Goal: Task Accomplishment & Management: Complete application form

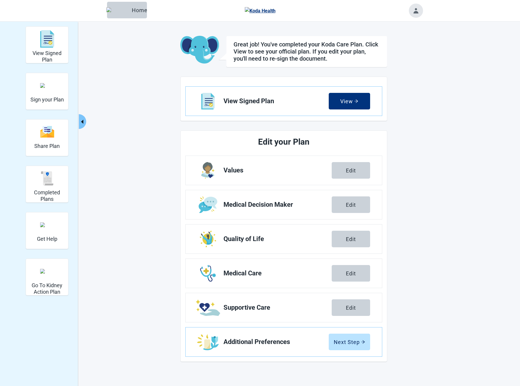
drag, startPoint x: 29, startPoint y: 91, endPoint x: 198, endPoint y: 158, distance: 182.0
click at [29, 91] on div "Sign your Plan" at bounding box center [47, 91] width 43 height 37
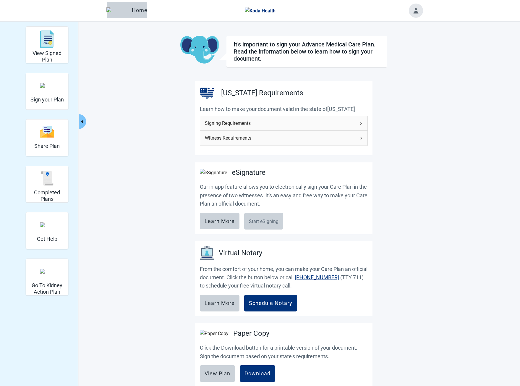
click at [122, 11] on div "Home" at bounding box center [127, 10] width 30 height 6
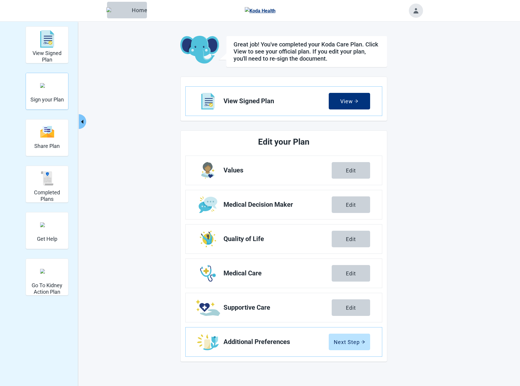
click at [45, 94] on div "Sign your Plan" at bounding box center [46, 85] width 33 height 22
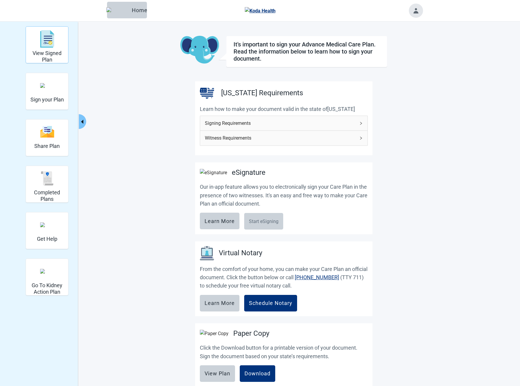
click at [44, 47] on img "View Signed Plan" at bounding box center [47, 39] width 14 height 18
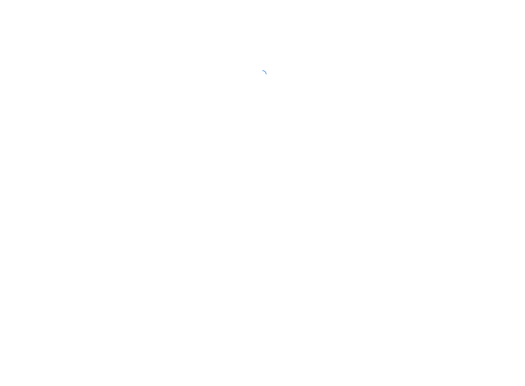
click at [142, 7] on div at bounding box center [262, 74] width 525 height 148
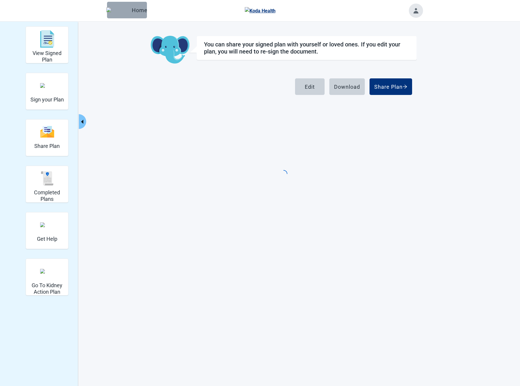
click at [125, 8] on div "Home" at bounding box center [127, 10] width 30 height 6
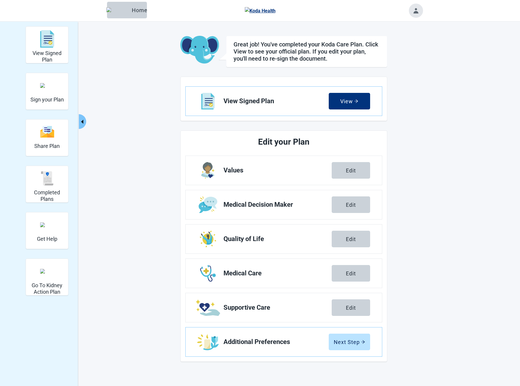
click at [355, 166] on button "Edit" at bounding box center [351, 170] width 38 height 17
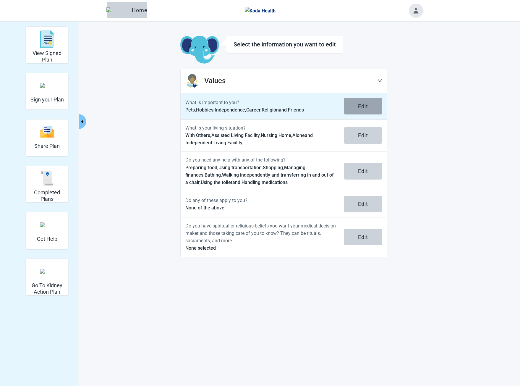
click at [355, 111] on button "Edit" at bounding box center [363, 106] width 38 height 17
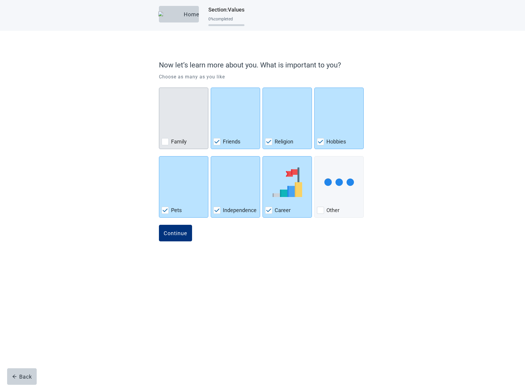
click at [184, 124] on img "Family, checkbox, not checked" at bounding box center [184, 114] width 0 height 30
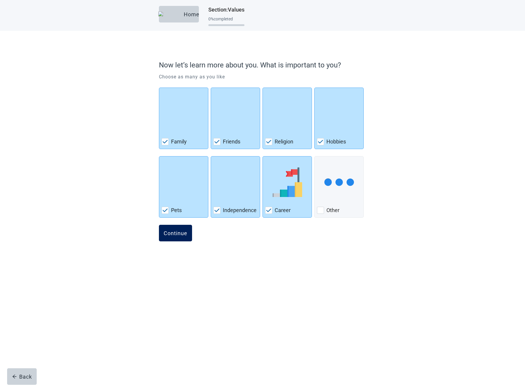
click at [187, 230] on button "Continue" at bounding box center [175, 233] width 33 height 17
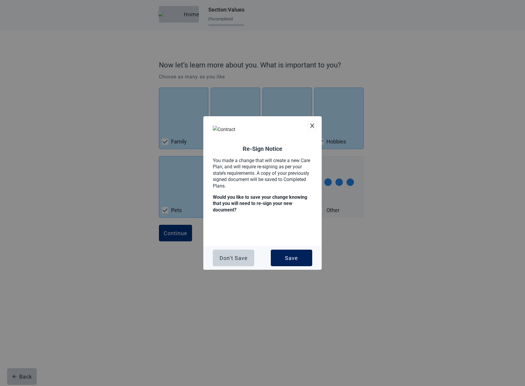
click at [304, 257] on button "Save" at bounding box center [291, 258] width 41 height 17
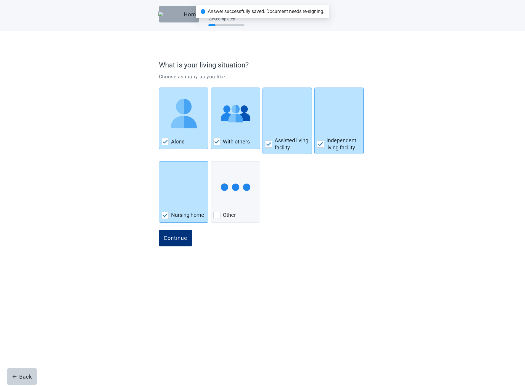
click at [173, 13] on img "button" at bounding box center [169, 14] width 23 height 5
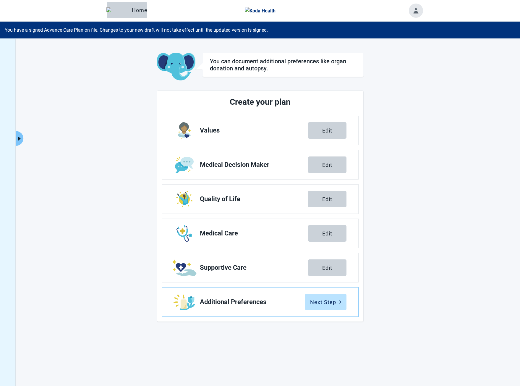
click at [19, 141] on icon "caret-right" at bounding box center [20, 139] width 6 height 6
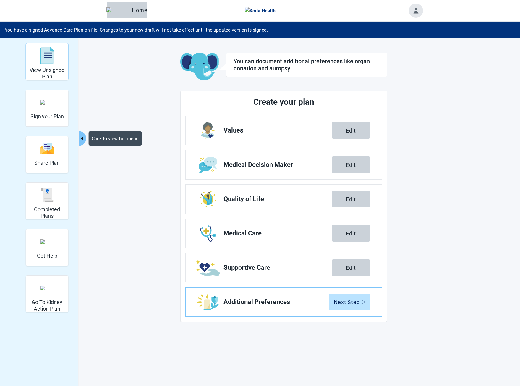
click at [45, 62] on img "View Unsigned Plan" at bounding box center [47, 56] width 14 height 18
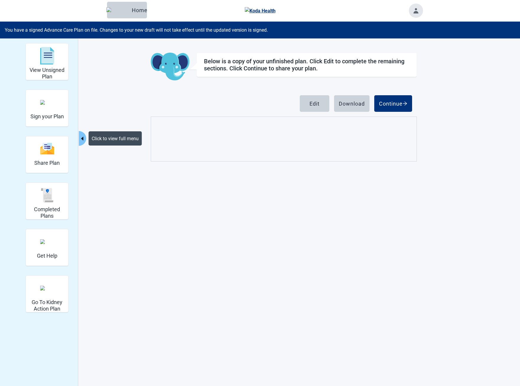
click at [51, 116] on h2 "Sign your Plan" at bounding box center [46, 116] width 33 height 7
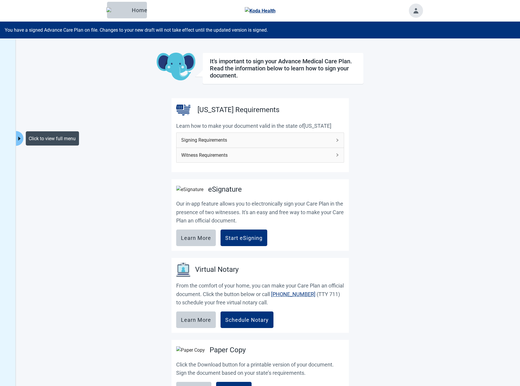
click at [20, 138] on icon "caret-right" at bounding box center [19, 139] width 2 height 4
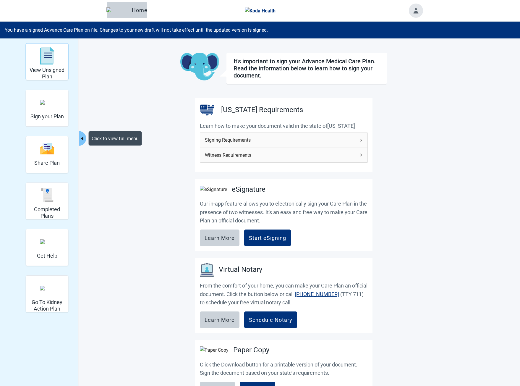
click at [52, 66] on div "View Unsigned Plan" at bounding box center [47, 56] width 38 height 22
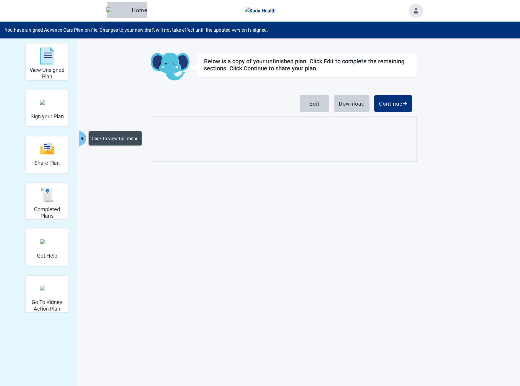
click at [119, 8] on div "Home" at bounding box center [127, 10] width 30 height 6
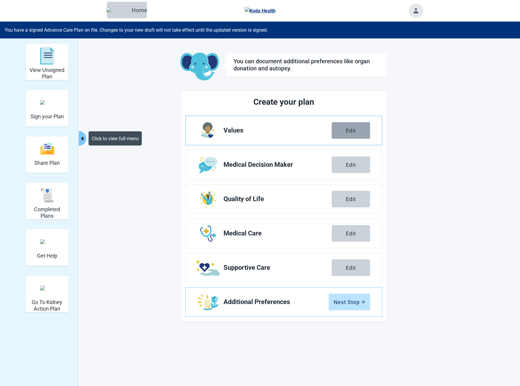
click at [351, 132] on div "Edit" at bounding box center [351, 130] width 10 height 6
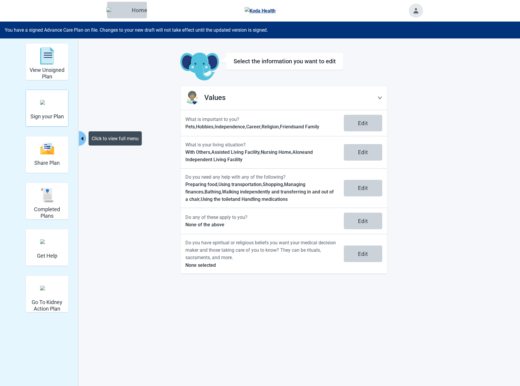
click at [46, 117] on h2 "Sign your Plan" at bounding box center [46, 116] width 33 height 7
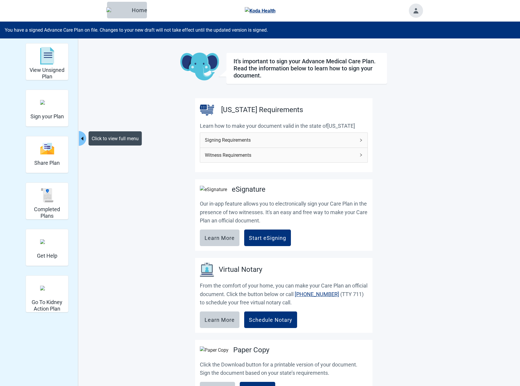
click at [100, 157] on div "Click to view full menu View Unsigned Plan Sign your Plan Share Plan Completed …" at bounding box center [260, 250] width 325 height 415
click at [269, 238] on div "Start eSigning" at bounding box center [267, 238] width 37 height 6
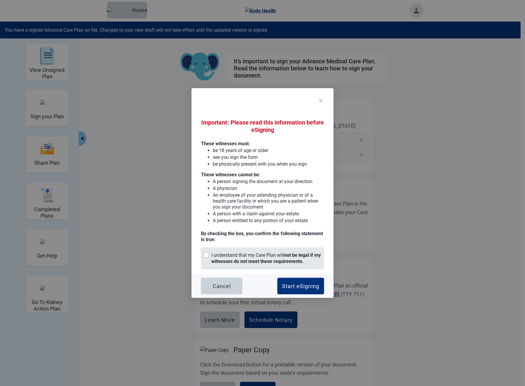
click at [247, 263] on strong "not be legal if my witnesses do not meet these requirements." at bounding box center [265, 258] width 109 height 12
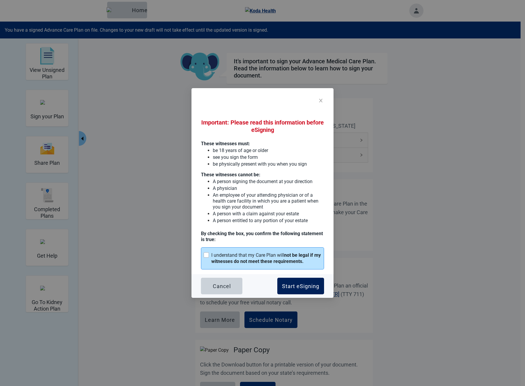
click at [295, 280] on button "Start eSigning" at bounding box center [300, 286] width 47 height 17
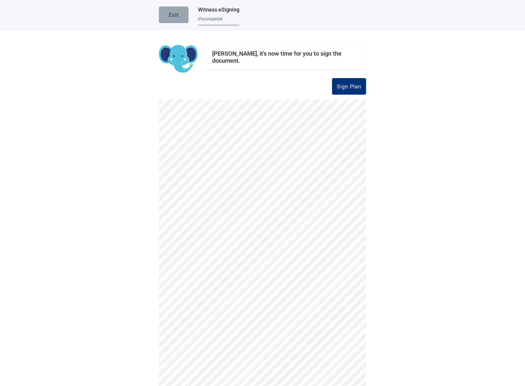
click at [169, 17] on div "Exit" at bounding box center [174, 15] width 10 height 6
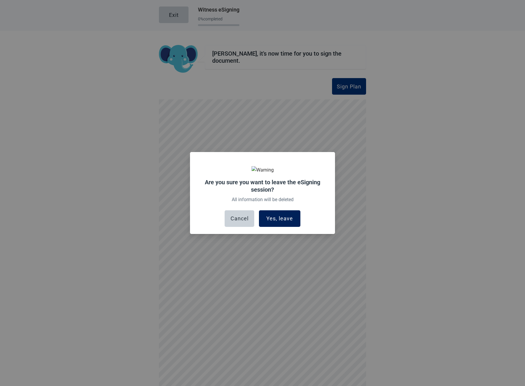
click at [290, 220] on div "Yes, leave" at bounding box center [279, 219] width 27 height 6
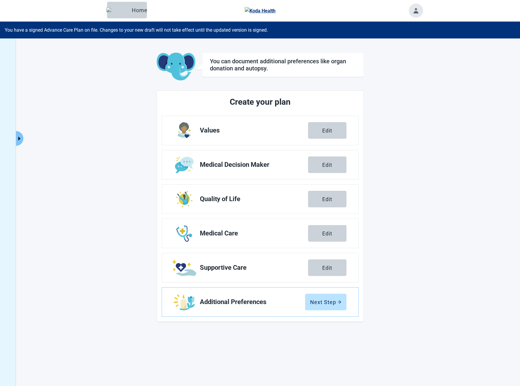
click at [22, 137] on icon "caret-right" at bounding box center [20, 139] width 6 height 6
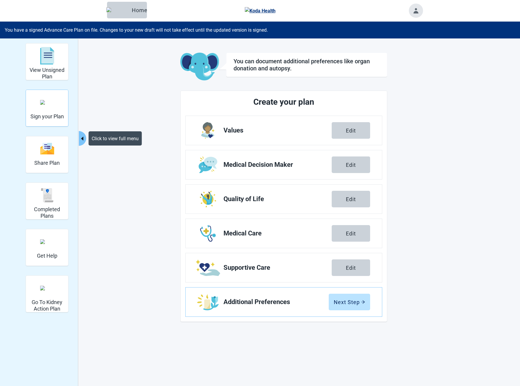
click at [51, 105] on img "Sign your Plan" at bounding box center [47, 102] width 14 height 5
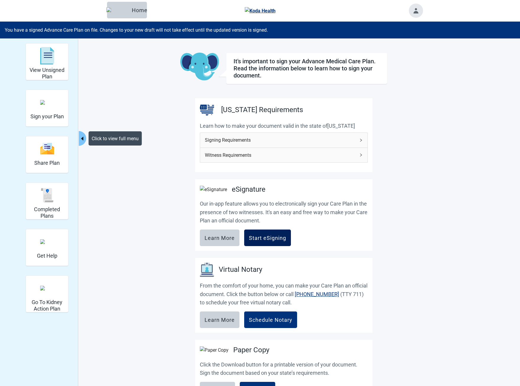
click at [273, 235] on button "Start eSigning" at bounding box center [267, 237] width 47 height 17
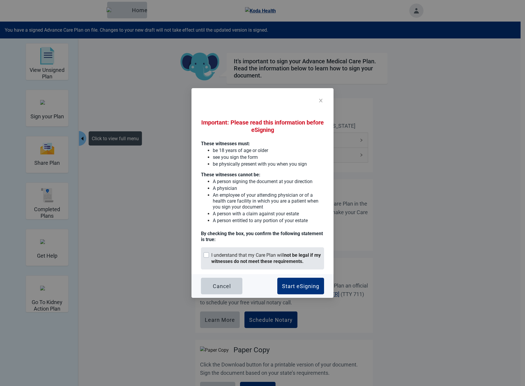
click at [272, 263] on strong "not be legal if my witnesses do not meet these requirements." at bounding box center [265, 258] width 109 height 12
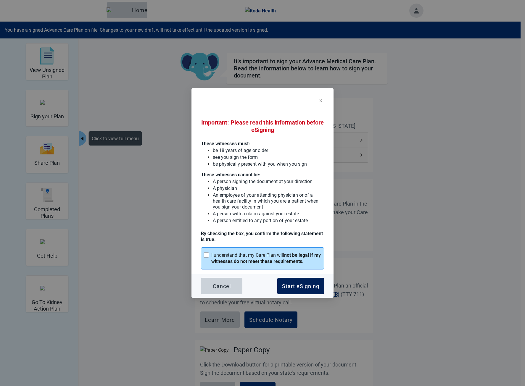
click at [293, 282] on button "Start eSigning" at bounding box center [300, 286] width 47 height 17
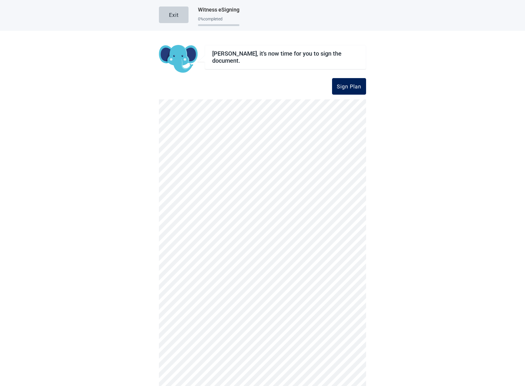
click at [346, 88] on div "Sign Plan" at bounding box center [348, 86] width 25 height 6
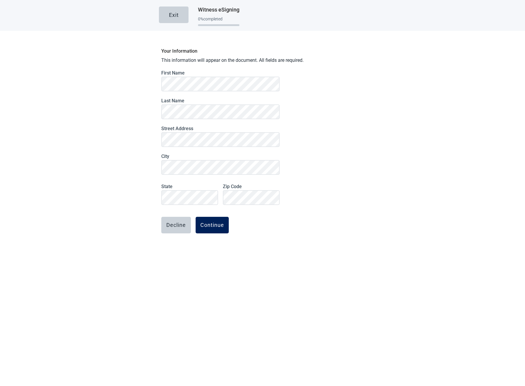
click at [213, 222] on div "Continue" at bounding box center [212, 225] width 24 height 6
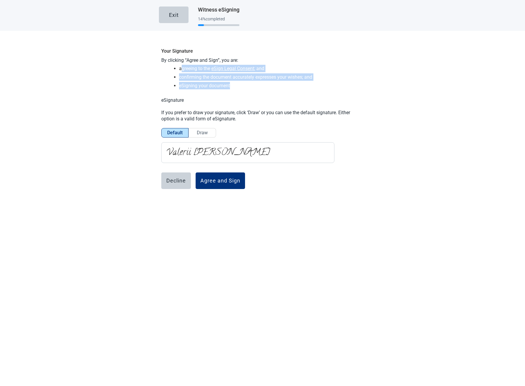
drag, startPoint x: 178, startPoint y: 69, endPoint x: 234, endPoint y: 85, distance: 57.5
click at [230, 84] on ul "agreeing to the eSign Legal Consent ; and confirming the document accurately ex…" at bounding box center [265, 77] width 196 height 25
click at [234, 85] on li "eSigning your document" at bounding box center [271, 85] width 185 height 7
drag, startPoint x: 235, startPoint y: 86, endPoint x: 160, endPoint y: 58, distance: 80.2
click at [160, 58] on div "Your Signature By clicking “Agree and Sign”, you are: agreeing to the eSign Leg…" at bounding box center [262, 133] width 207 height 177
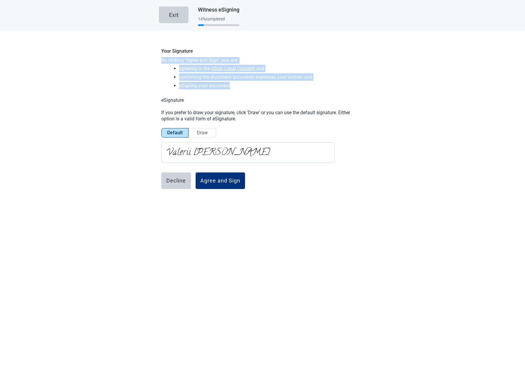
click at [161, 58] on p "By clicking “Agree and Sign”, you are:" at bounding box center [262, 60] width 202 height 7
drag, startPoint x: 160, startPoint y: 58, endPoint x: 229, endPoint y: 83, distance: 73.2
click at [228, 83] on div "Your Signature By clicking “Agree and Sign”, you are: agreeing to the eSign Leg…" at bounding box center [262, 133] width 207 height 177
click at [229, 83] on li "eSigning your document" at bounding box center [271, 85] width 185 height 7
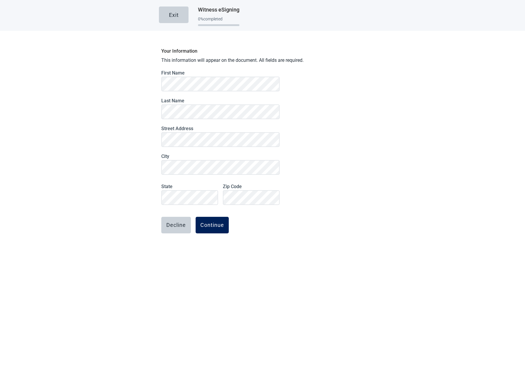
click at [207, 221] on button "Continue" at bounding box center [211, 225] width 33 height 17
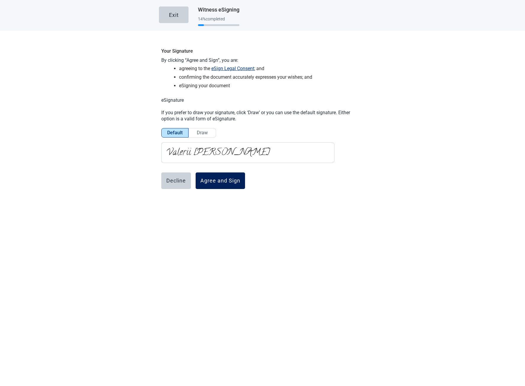
click at [224, 183] on div "Agree and Sign" at bounding box center [220, 181] width 40 height 6
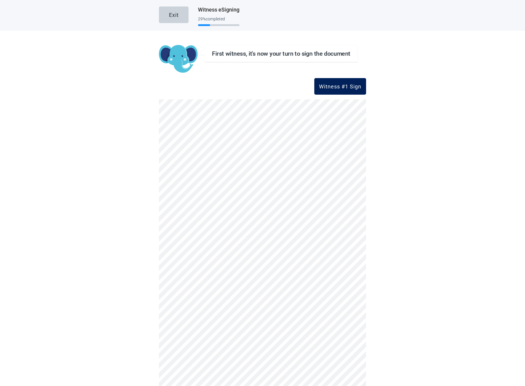
click at [339, 85] on div "Witness #1 Sign" at bounding box center [340, 86] width 42 height 6
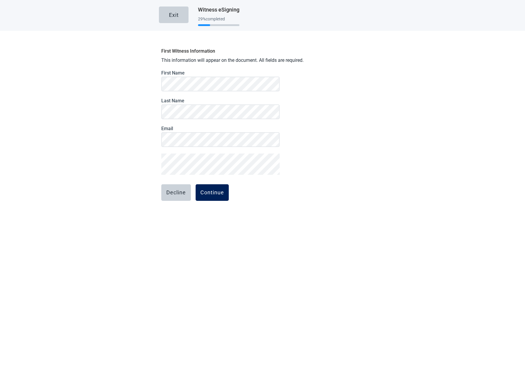
click at [208, 190] on div "Continue" at bounding box center [212, 193] width 24 height 6
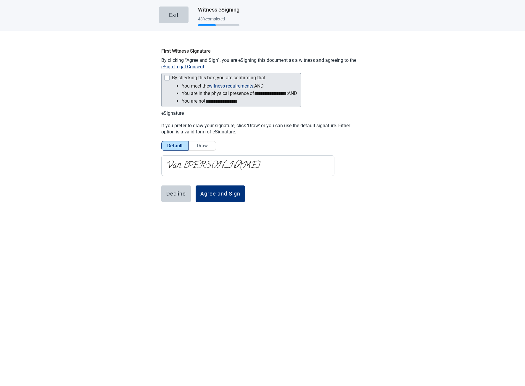
click at [179, 79] on div "By checking this box, you are confirming that:" at bounding box center [219, 77] width 95 height 5
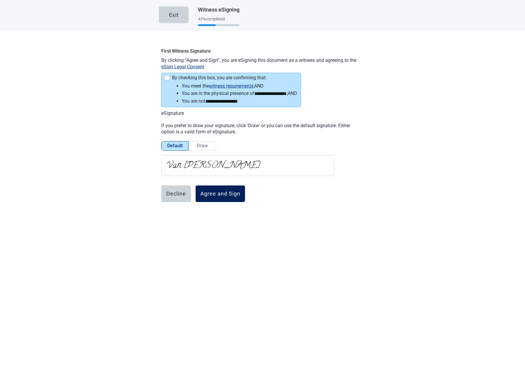
click at [220, 195] on div "Agree and Sign" at bounding box center [220, 194] width 40 height 6
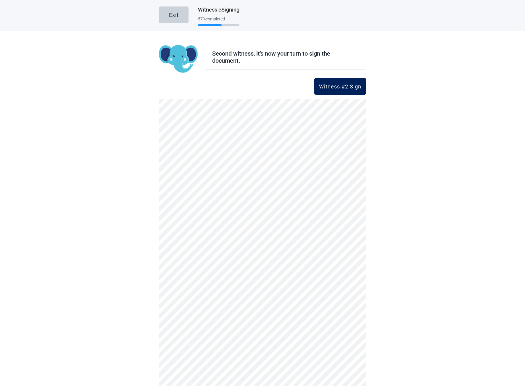
click at [329, 87] on div "Witness #2 Sign" at bounding box center [340, 86] width 42 height 6
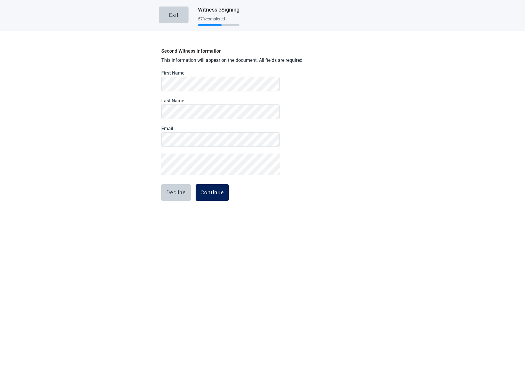
click at [205, 190] on div "Continue" at bounding box center [212, 193] width 24 height 6
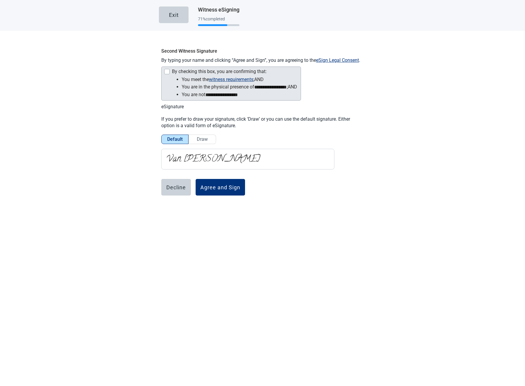
click at [178, 73] on div "By checking this box, you are confirming that:" at bounding box center [219, 71] width 95 height 5
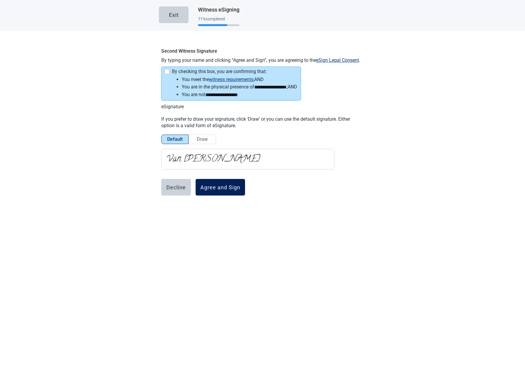
click at [216, 188] on div "Agree and Sign" at bounding box center [220, 187] width 40 height 6
